Goal: Navigation & Orientation: Find specific page/section

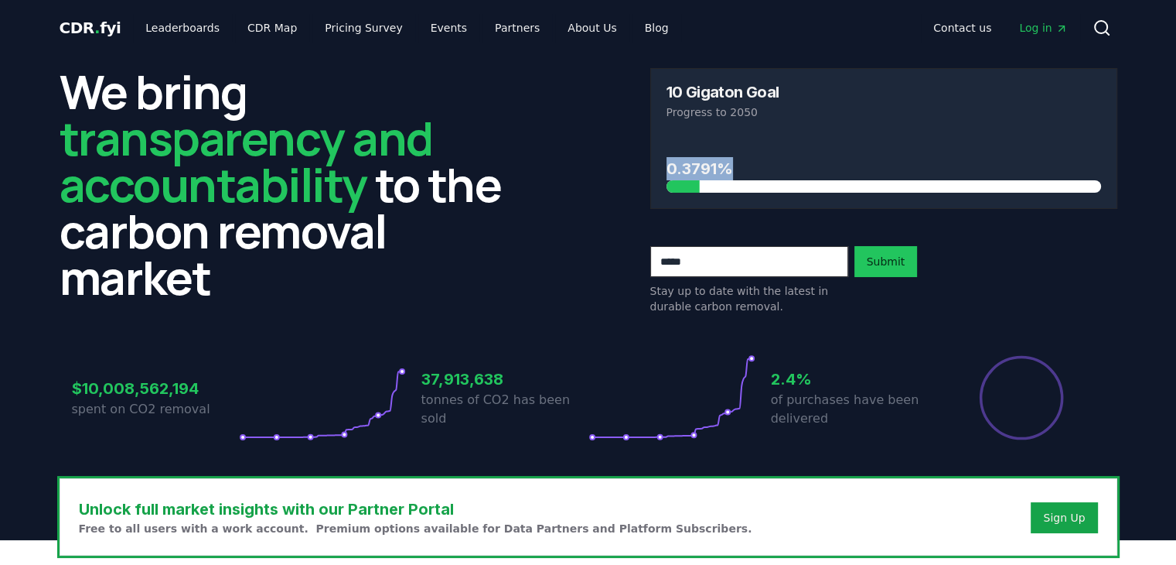
drag, startPoint x: 1166, startPoint y: 110, endPoint x: 1166, endPoint y: 136, distance: 26.3
click at [1166, 136] on header "We bring transparency and accountability to the carbon removal market 10 Gigato…" at bounding box center [588, 298] width 1176 height 484
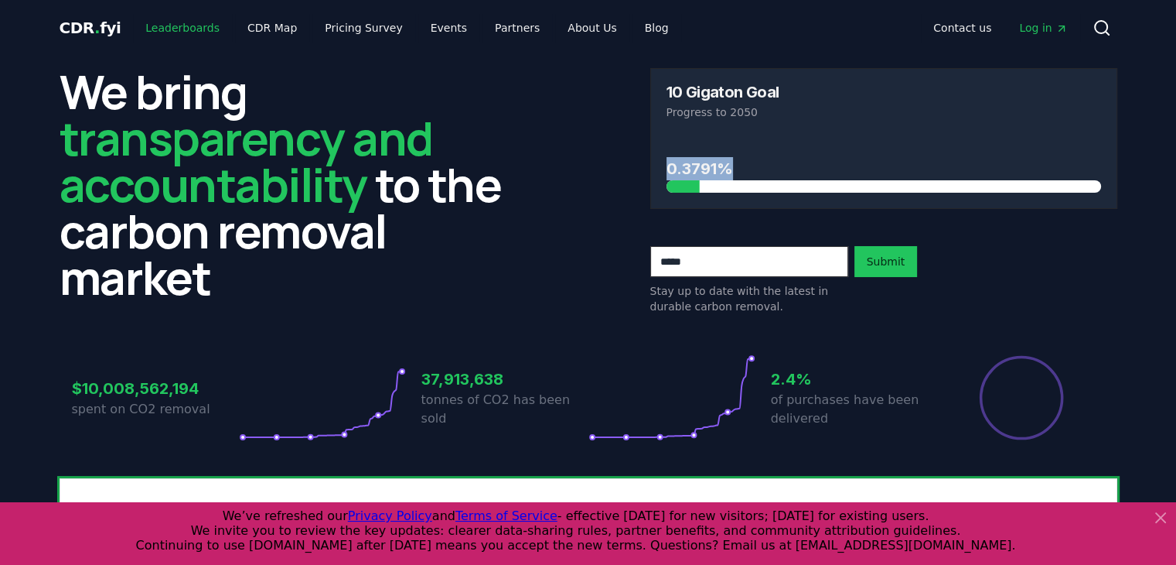
click at [168, 26] on link "Leaderboards" at bounding box center [182, 28] width 99 height 28
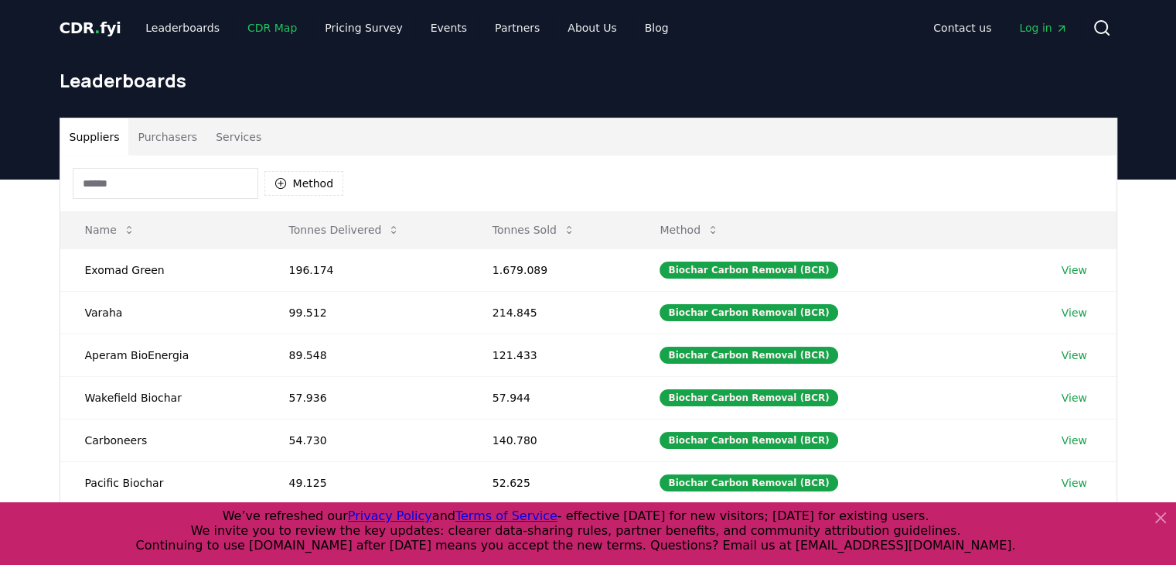
click at [251, 34] on link "CDR Map" at bounding box center [272, 28] width 74 height 28
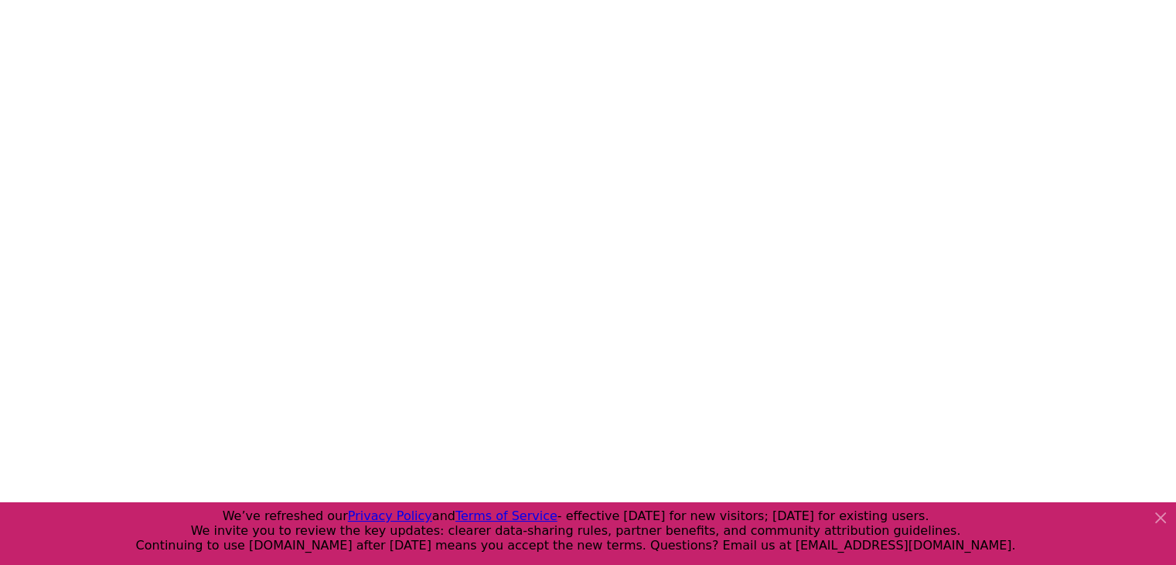
scroll to position [287, 0]
